Goal: Information Seeking & Learning: Learn about a topic

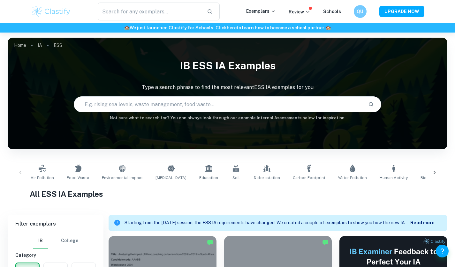
scroll to position [213, 0]
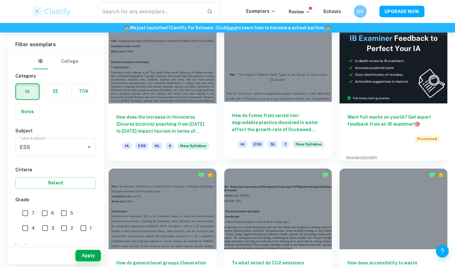
drag, startPoint x: 0, startPoint y: 0, endPoint x: 263, endPoint y: 123, distance: 290.7
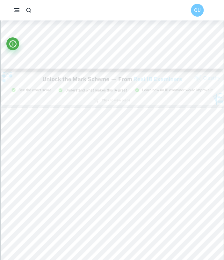
type input "3"
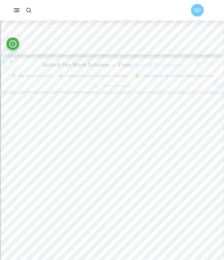
scroll to position [659, 0]
